Goal: Find specific page/section: Find specific page/section

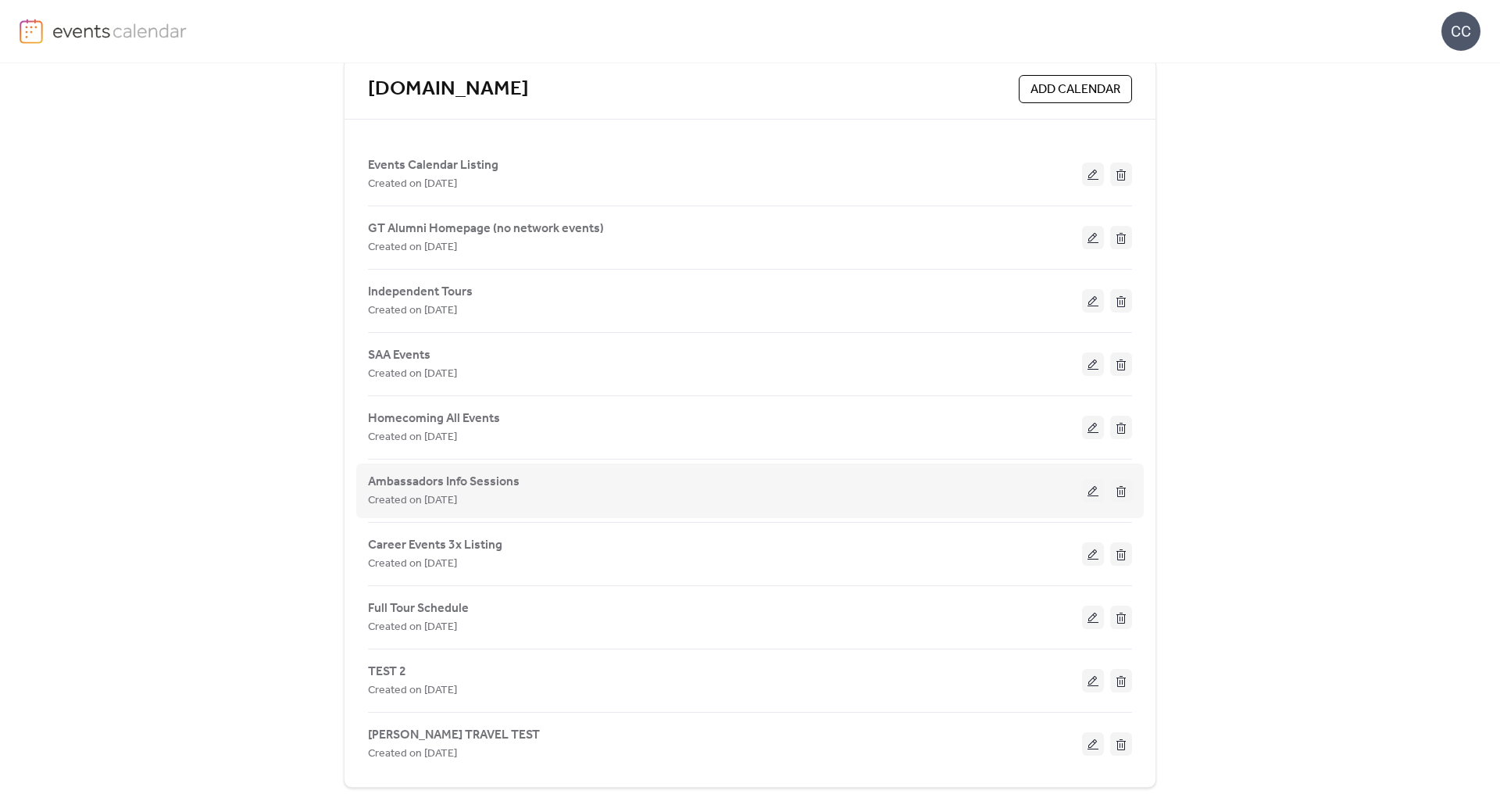
scroll to position [93, 0]
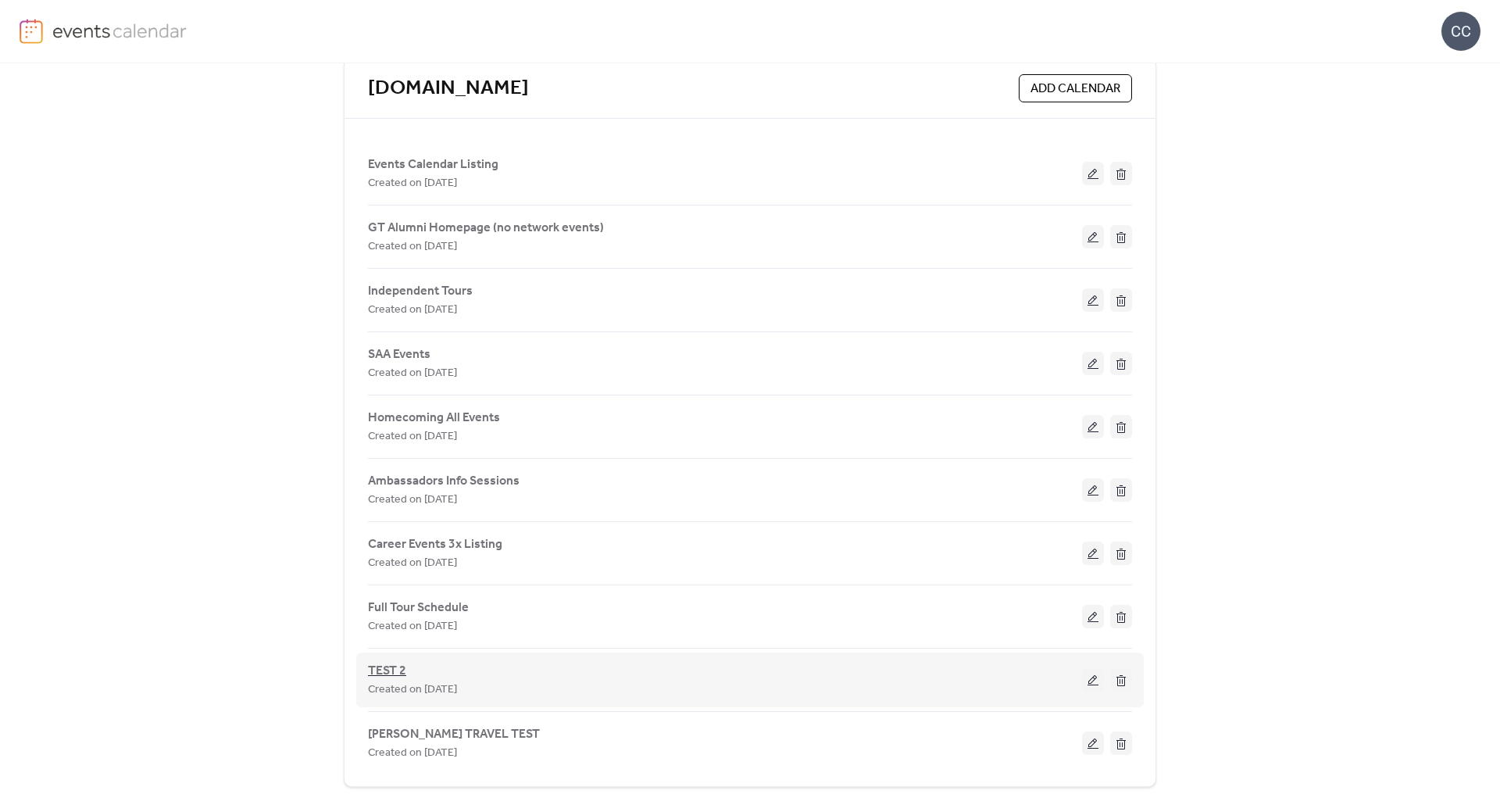
click at [385, 673] on span "TEST 2" at bounding box center [386, 670] width 38 height 19
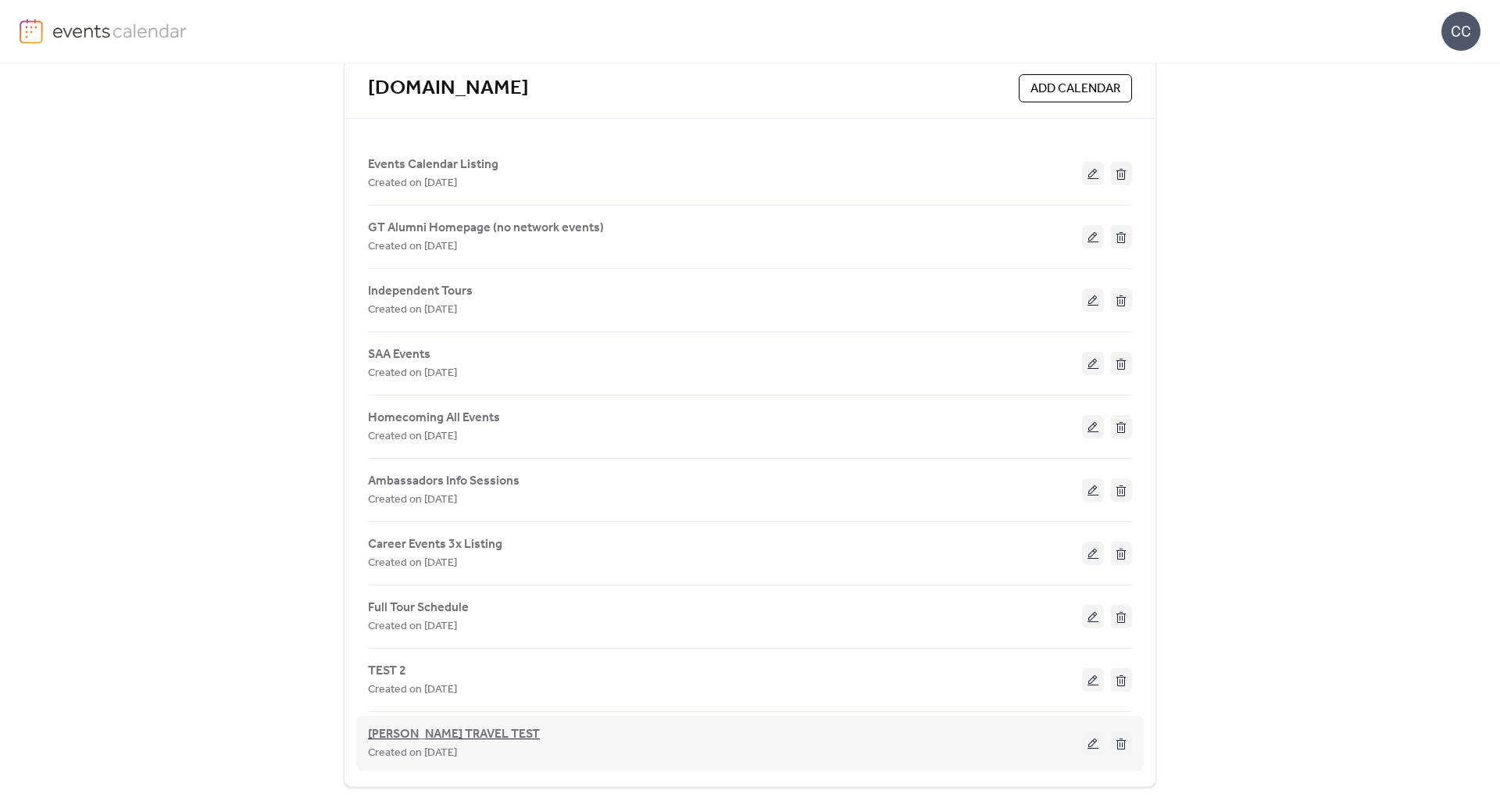
click at [454, 733] on span "[PERSON_NAME] TRAVEL TEST" at bounding box center [453, 733] width 172 height 19
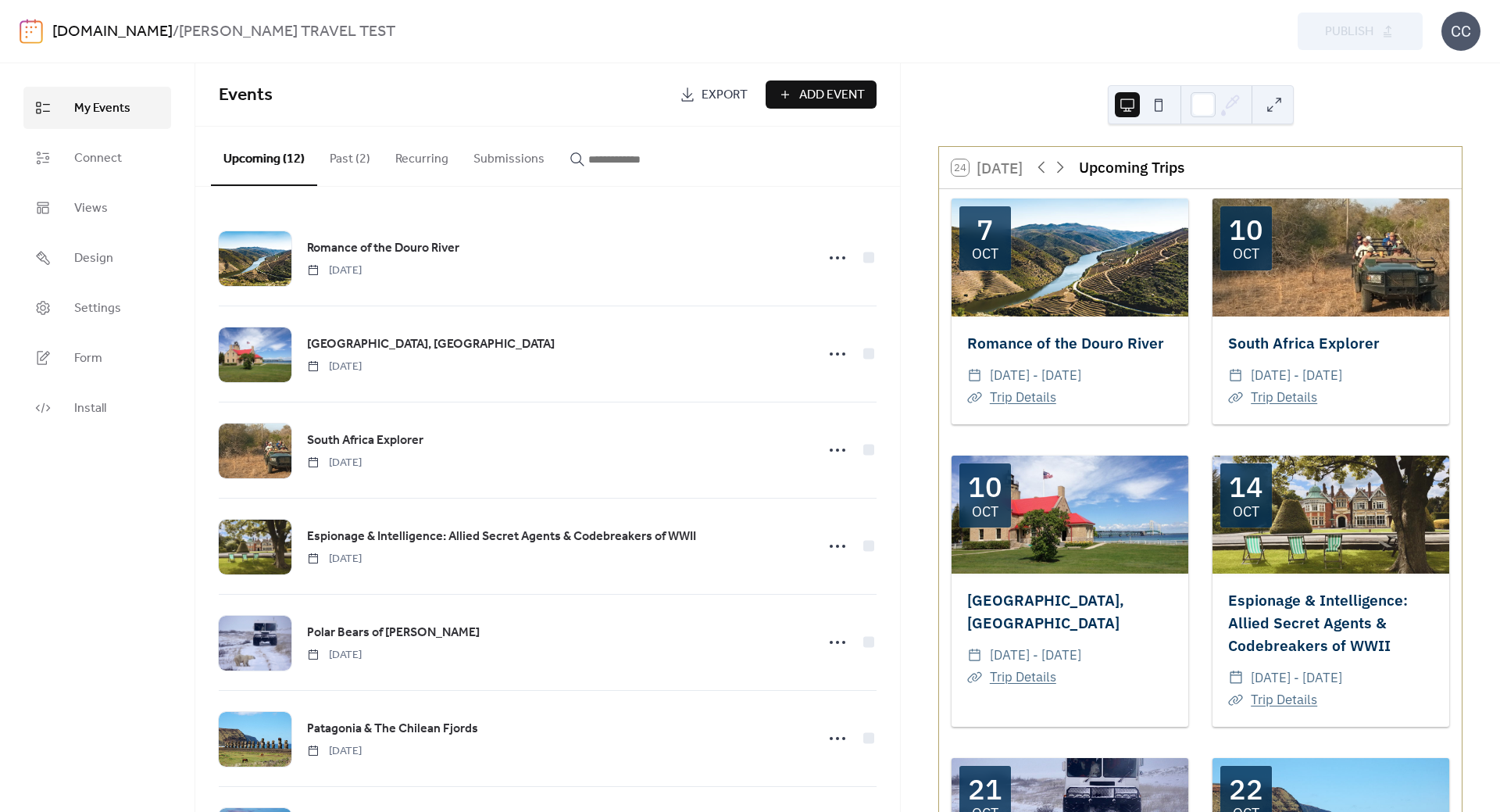
click at [112, 31] on link "[DOMAIN_NAME]" at bounding box center [112, 31] width 120 height 29
